Goal: Task Accomplishment & Management: Complete application form

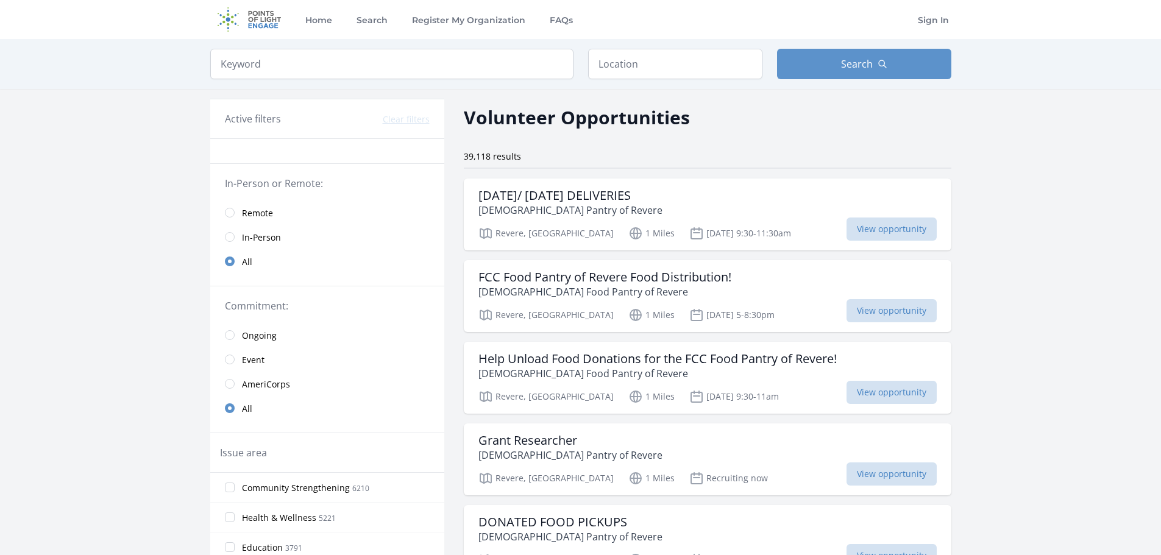
click at [255, 211] on span "Remote" at bounding box center [257, 213] width 31 height 12
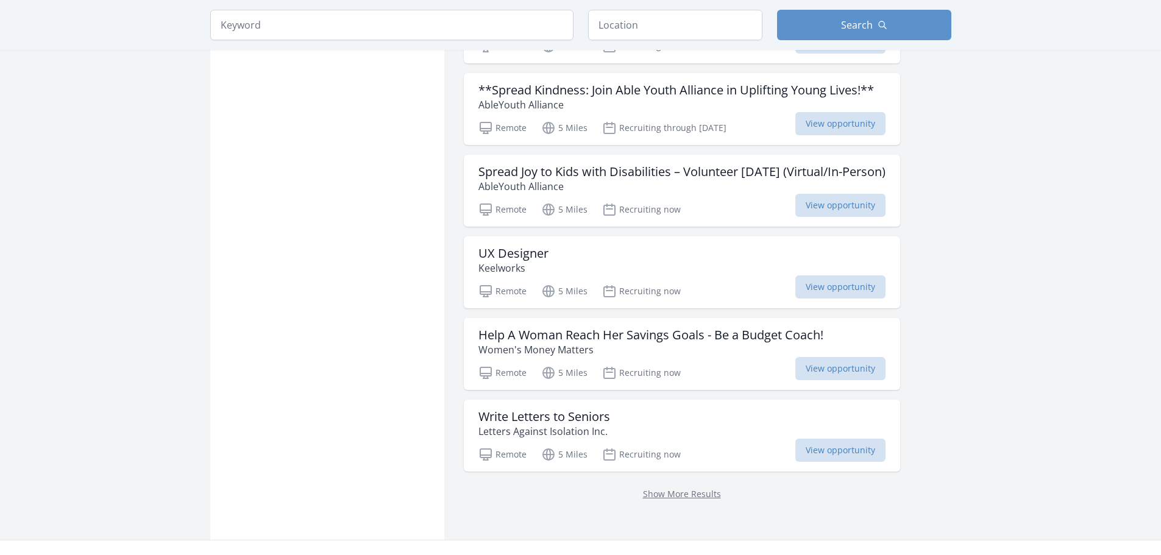
scroll to position [1340, 0]
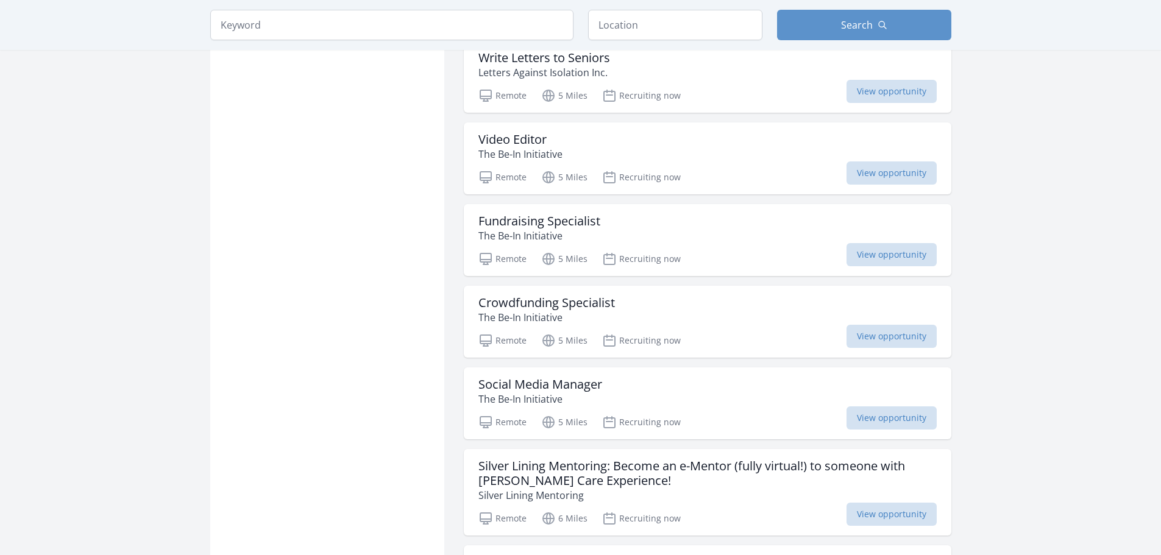
scroll to position [1645, 0]
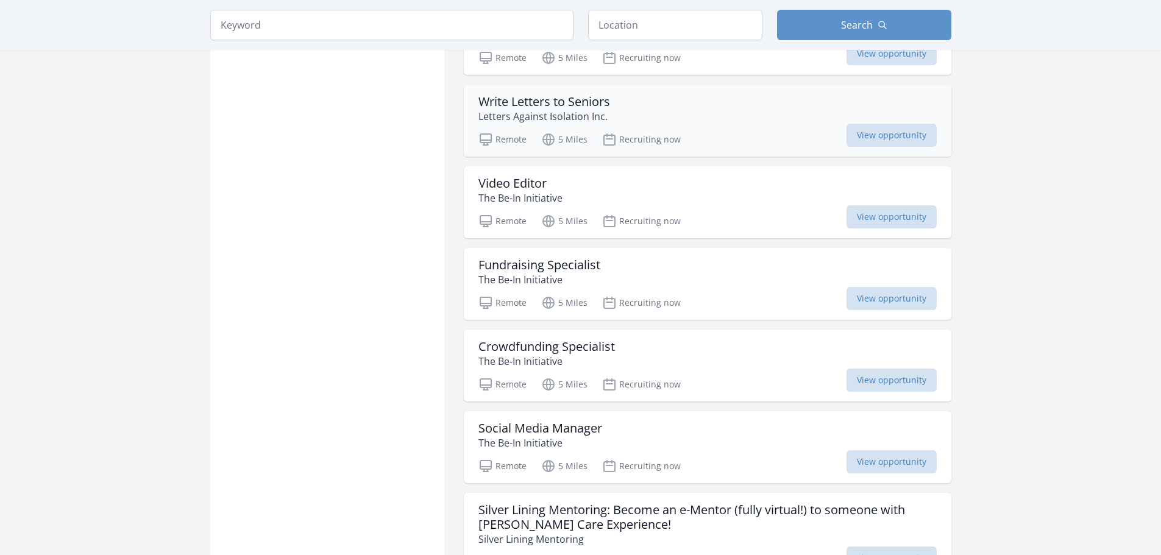
click at [540, 99] on h3 "Write Letters to Seniors" at bounding box center [544, 101] width 132 height 15
